Goal: Task Accomplishment & Management: Use online tool/utility

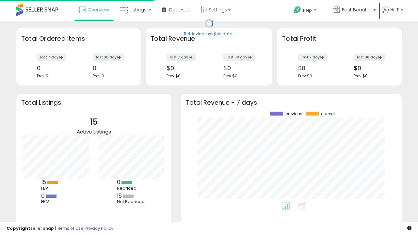
scroll to position [91, 208]
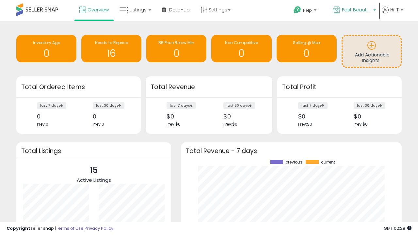
click at [354, 10] on span "Fast Beauty ([GEOGRAPHIC_DATA])" at bounding box center [356, 10] width 29 height 7
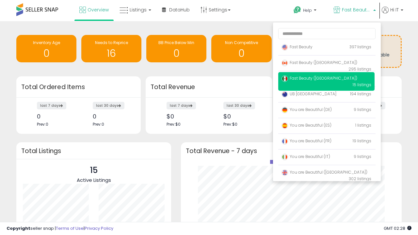
click at [326, 48] on p "Fast Beauty 397 listings" at bounding box center [326, 47] width 96 height 13
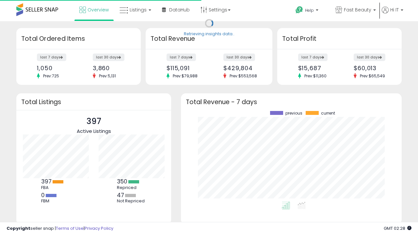
scroll to position [91, 208]
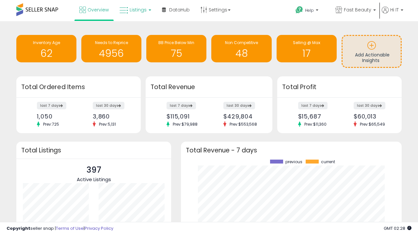
click at [135, 10] on span "Listings" at bounding box center [138, 10] width 17 height 7
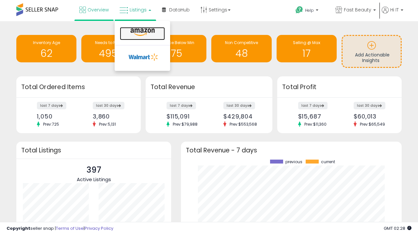
click at [142, 32] on icon at bounding box center [142, 32] width 28 height 8
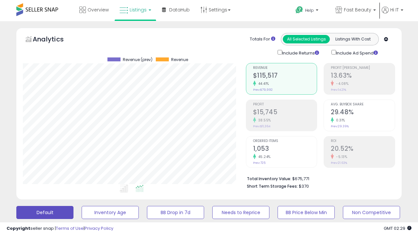
scroll to position [178, 0]
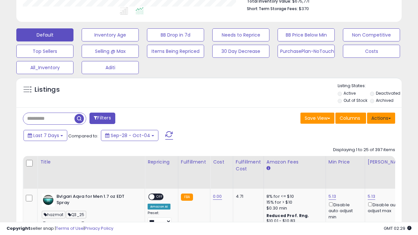
click at [381, 118] on button "Actions" at bounding box center [381, 118] width 28 height 11
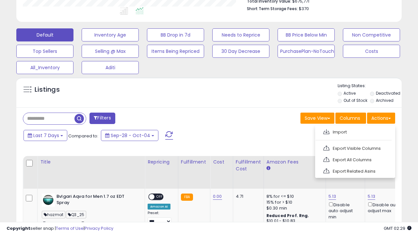
click at [326, 131] on span at bounding box center [326, 131] width 6 height 5
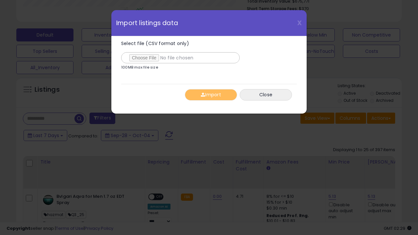
type input "**********"
click at [211, 95] on button "Import" at bounding box center [211, 94] width 52 height 11
